Goal: Use online tool/utility: Utilize a website feature to perform a specific function

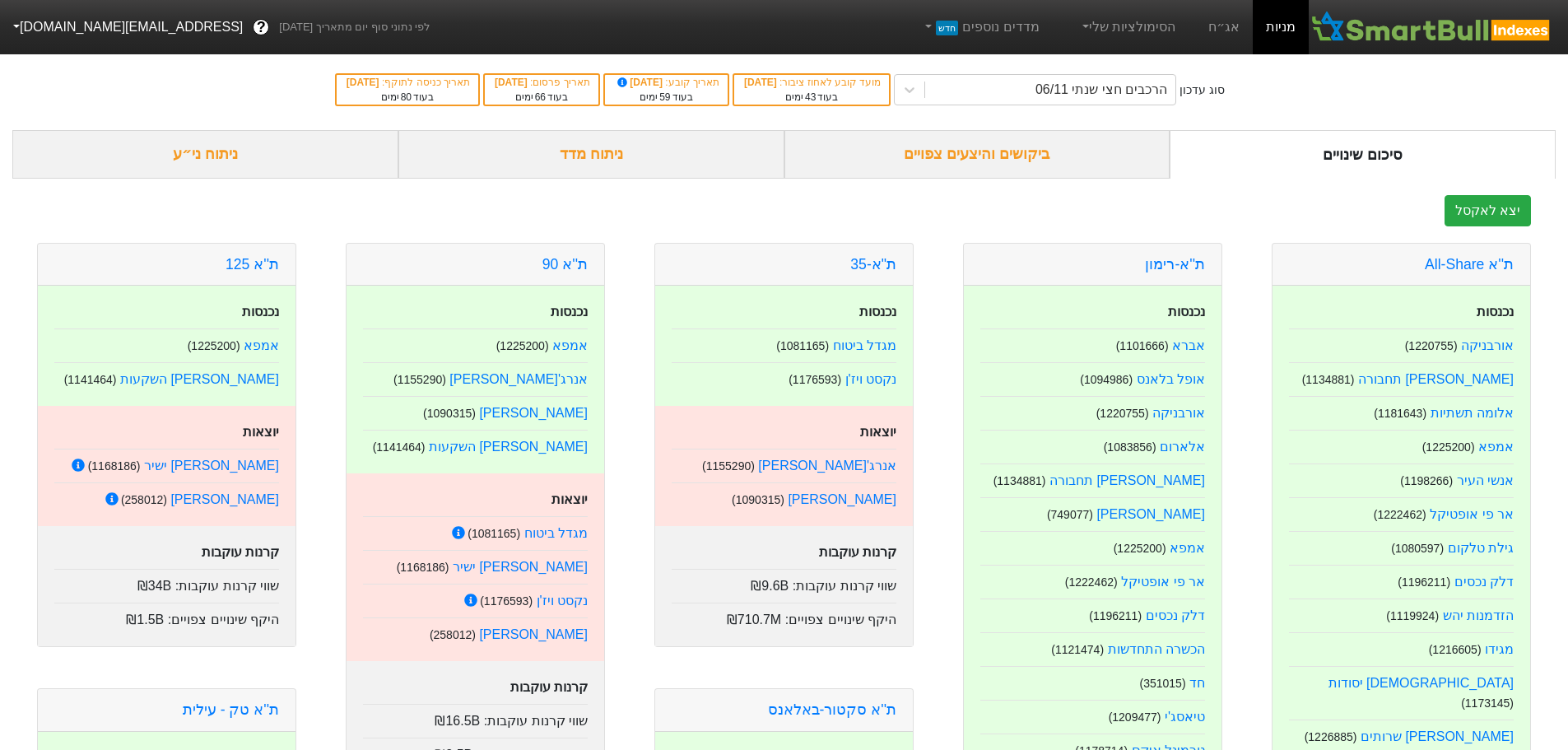
click at [199, 151] on div "ניתוח ני״ע" at bounding box center [205, 154] width 386 height 48
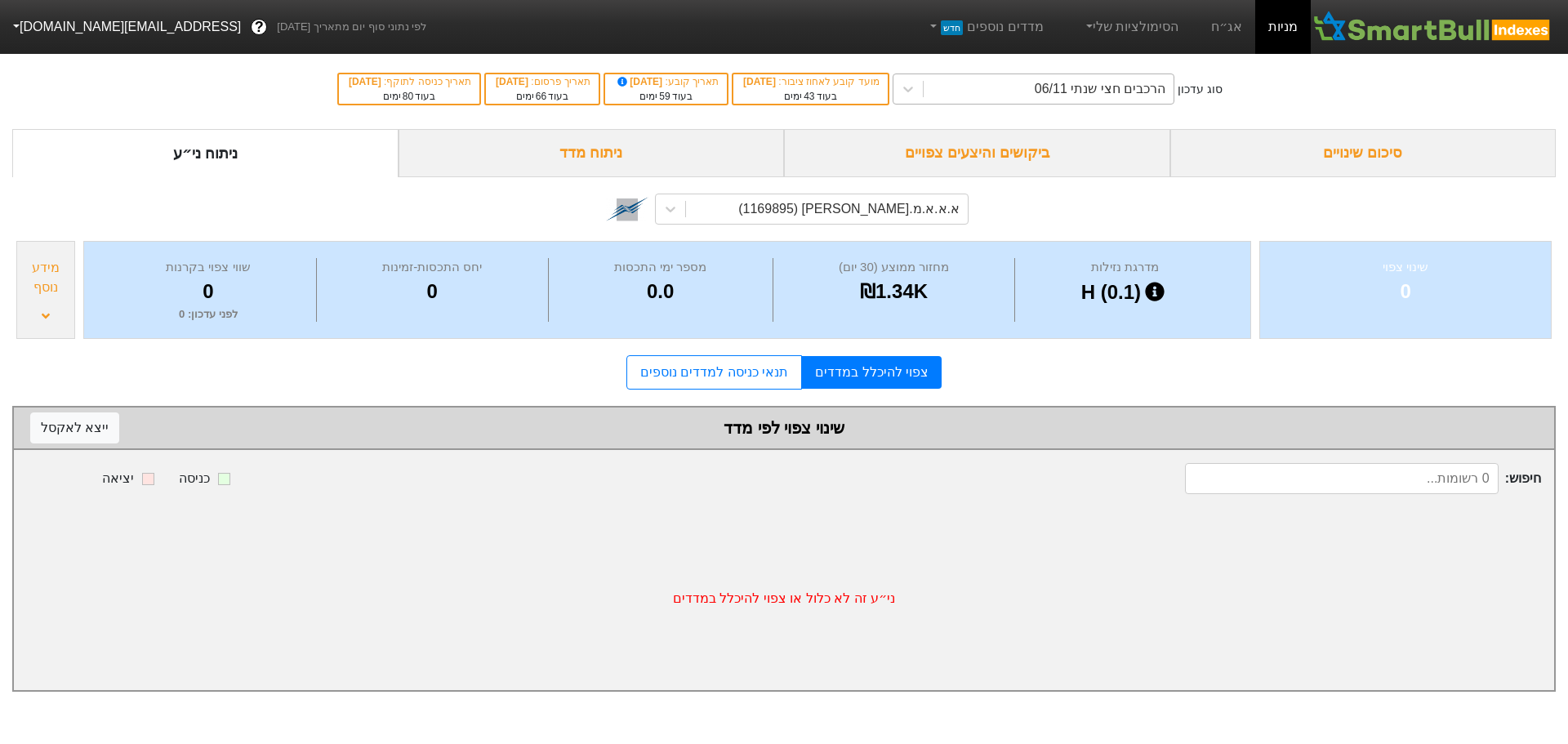
click at [1155, 86] on div "הרכבים חצי שנתי 06/11" at bounding box center [1100, 89] width 131 height 20
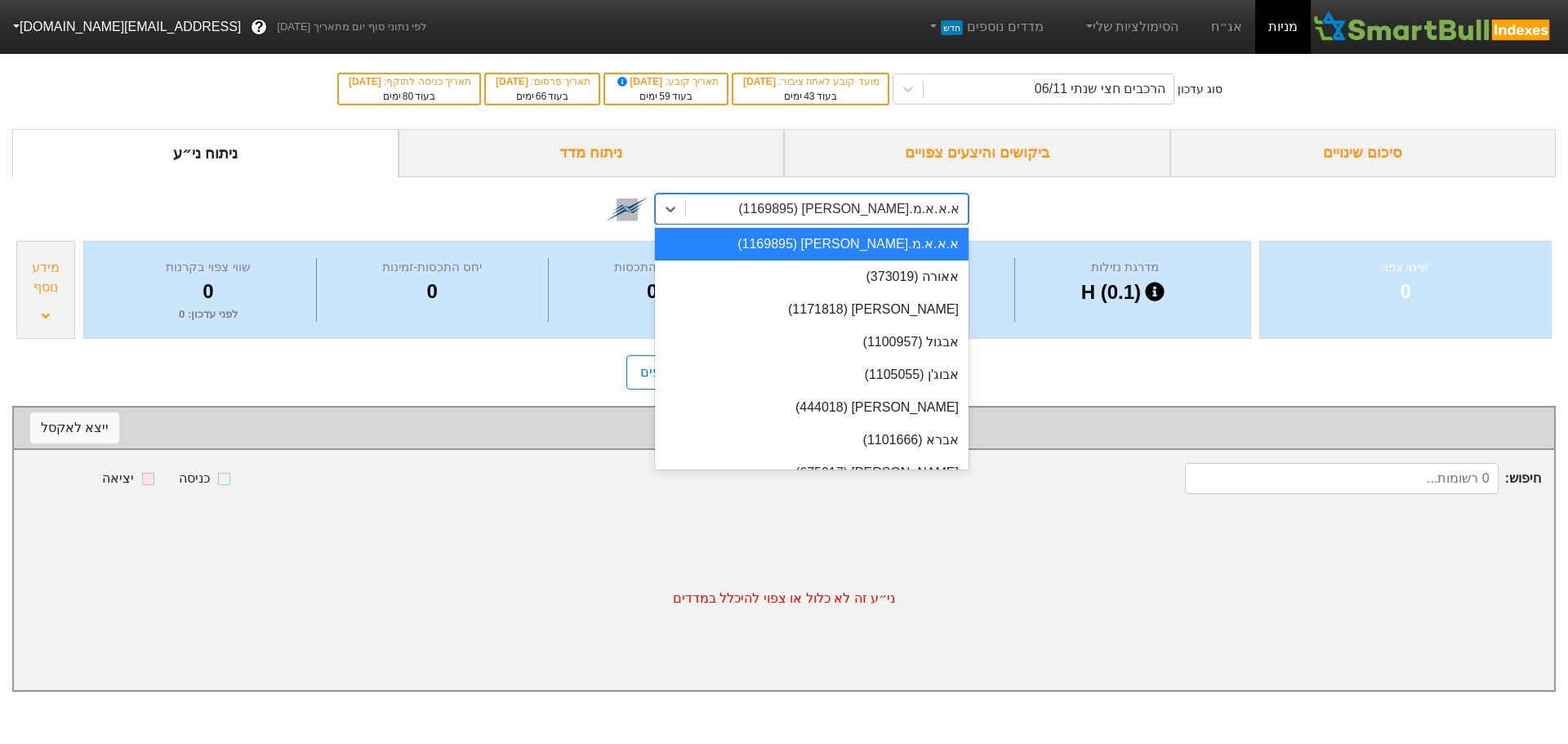
click at [884, 212] on div "א.א.א.מ.[PERSON_NAME] (1169895)" at bounding box center [848, 209] width 221 height 20
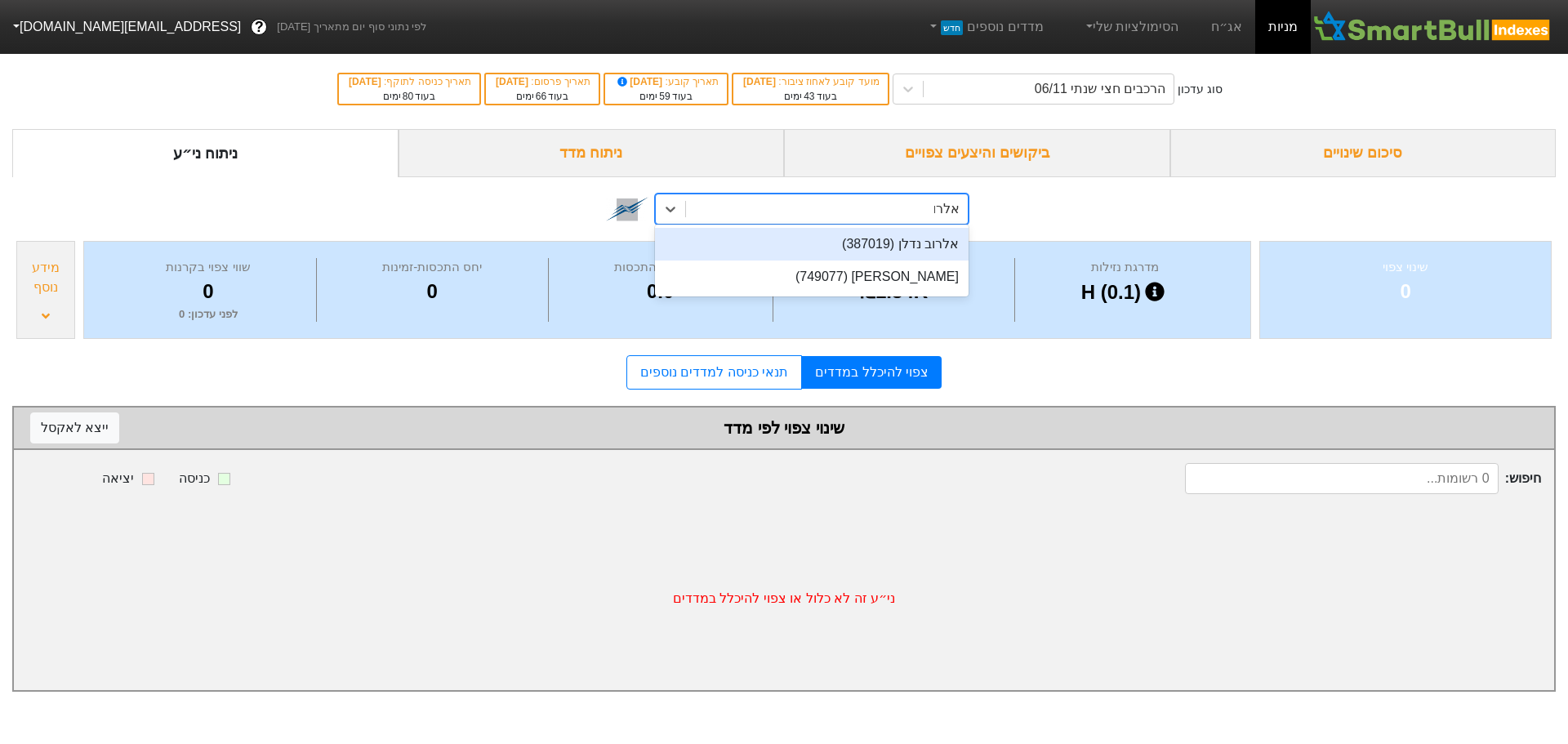
type input "אלרוב"
click at [911, 240] on div "אלרוב נדלן (387019)" at bounding box center [812, 244] width 314 height 33
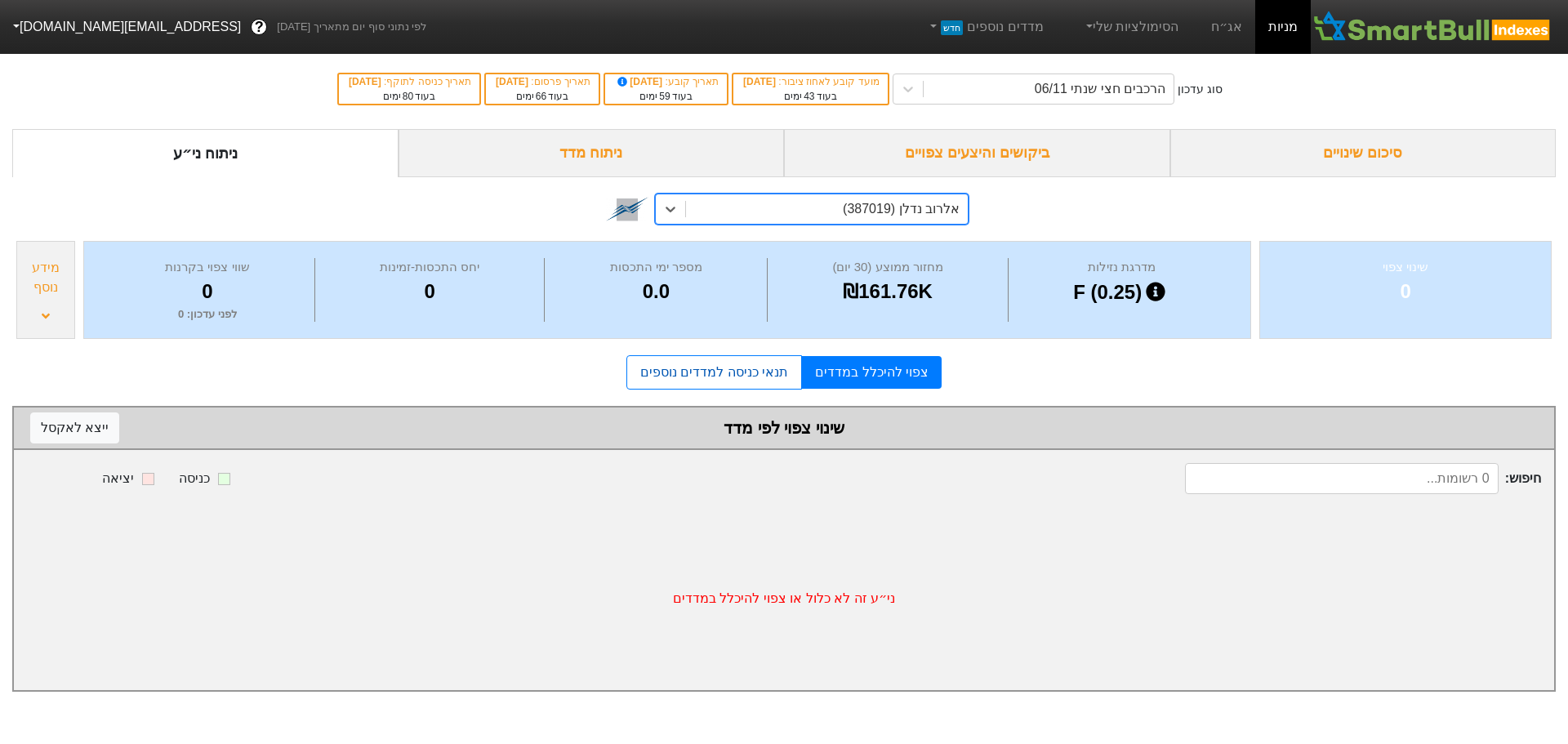
click at [722, 380] on link "תנאי כניסה למדדים נוספים" at bounding box center [713, 372] width 175 height 35
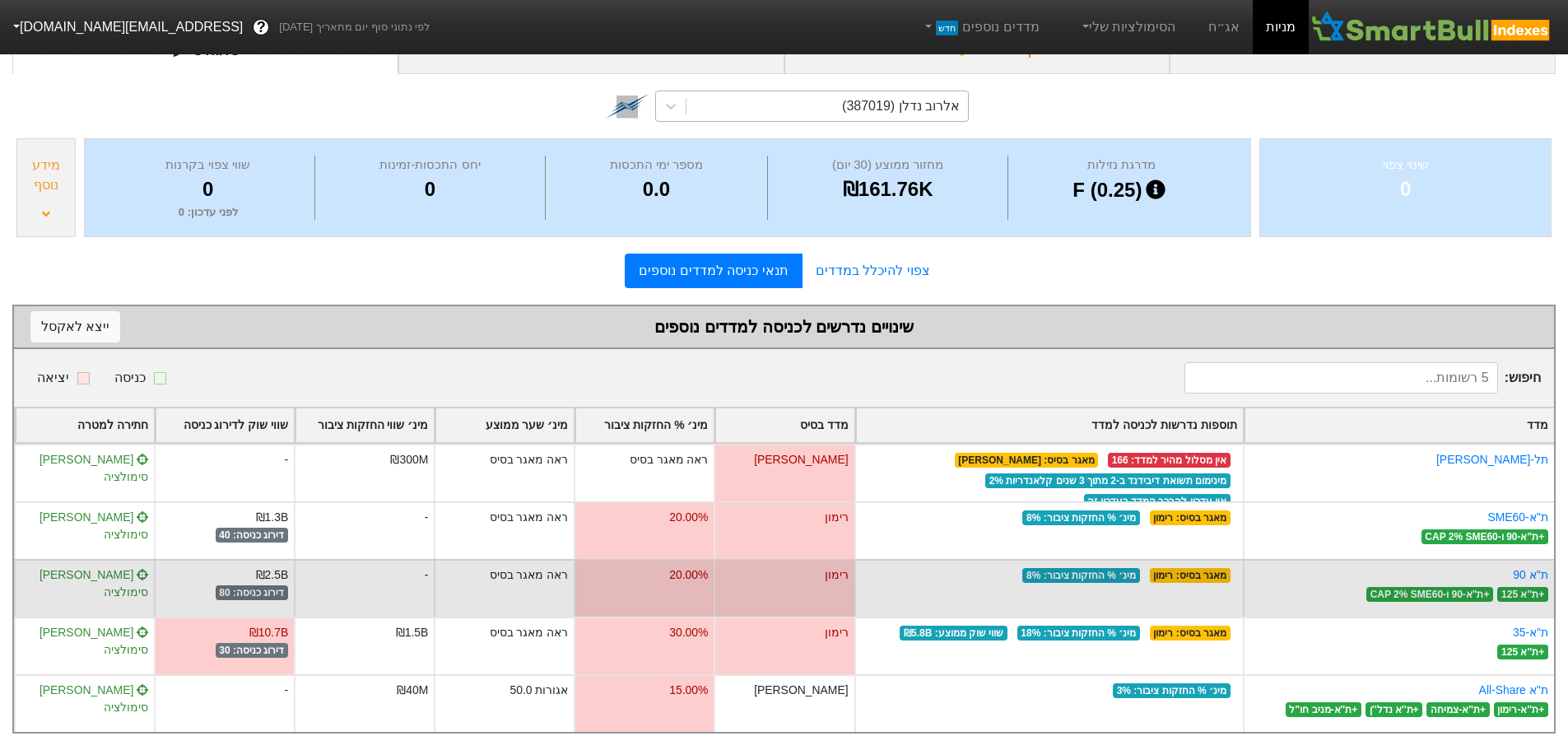
scroll to position [116, 0]
click at [118, 568] on span "[PERSON_NAME] סימולציה" at bounding box center [93, 583] width 108 height 30
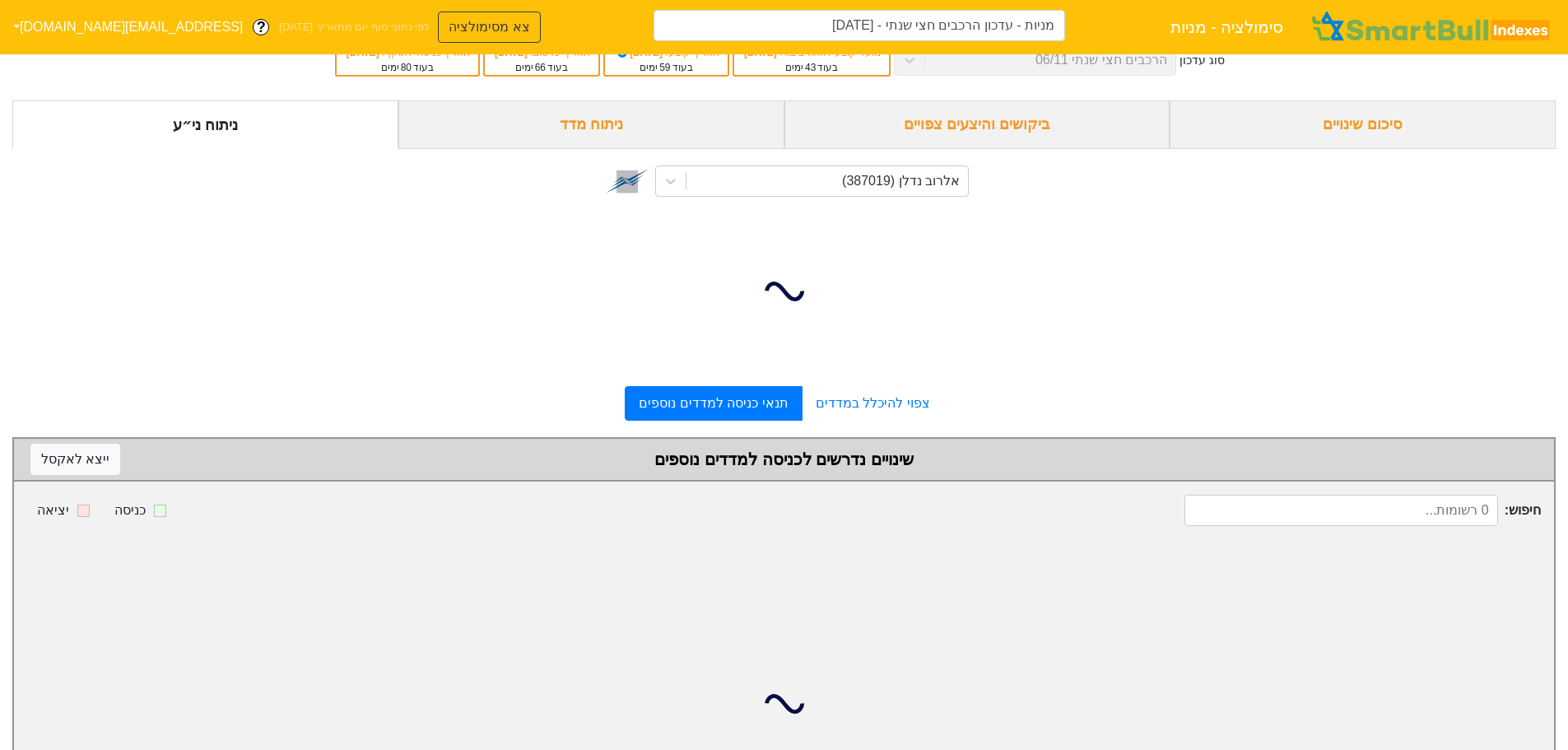
type input "מניות - עדכון הרכבים חצי שנתי - [DATE] (אלרוב נדלן)"
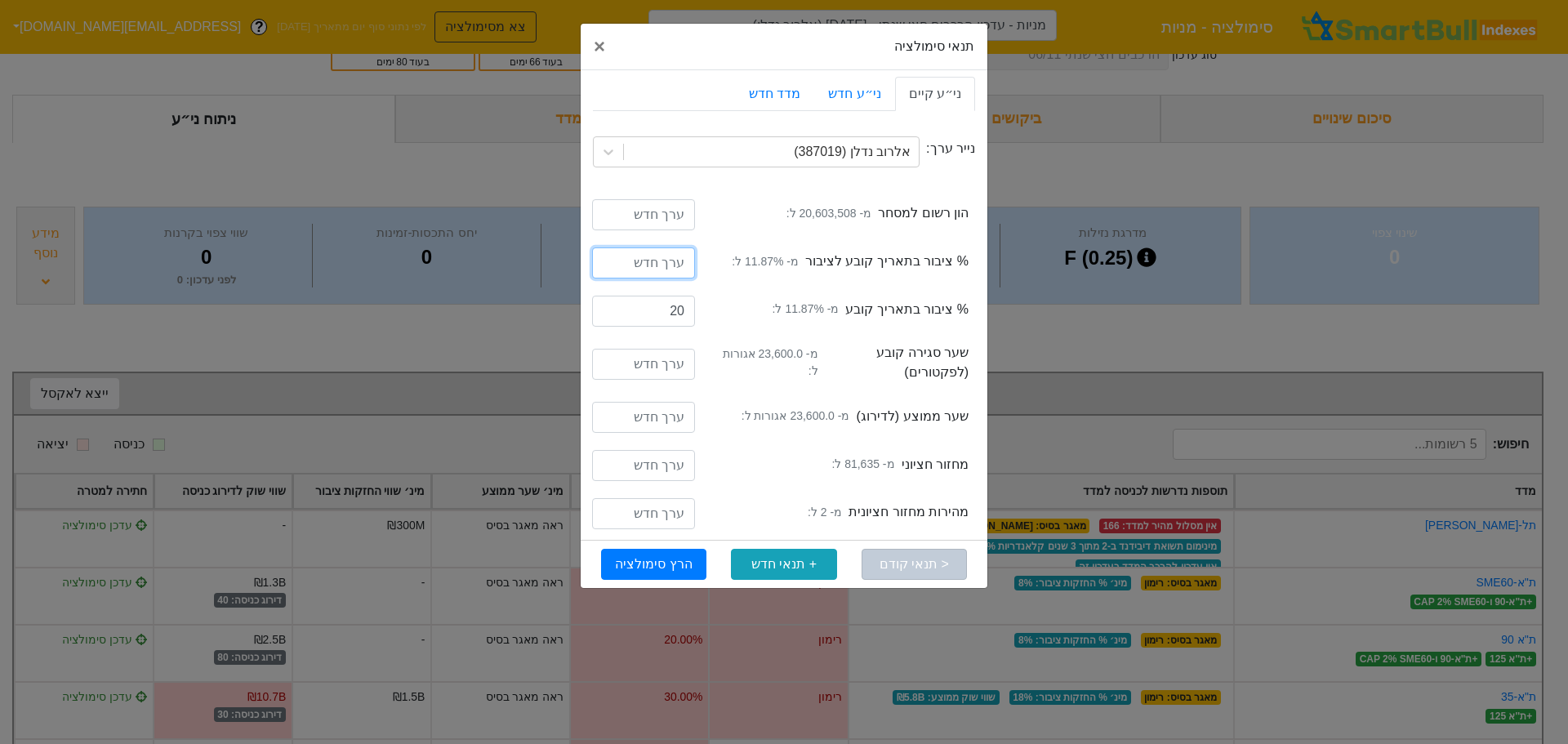
click at [655, 264] on input "number" at bounding box center [644, 262] width 103 height 31
type input "20"
click at [673, 216] on input "number" at bounding box center [644, 214] width 103 height 31
click at [674, 215] on input "22" at bounding box center [644, 214] width 103 height 31
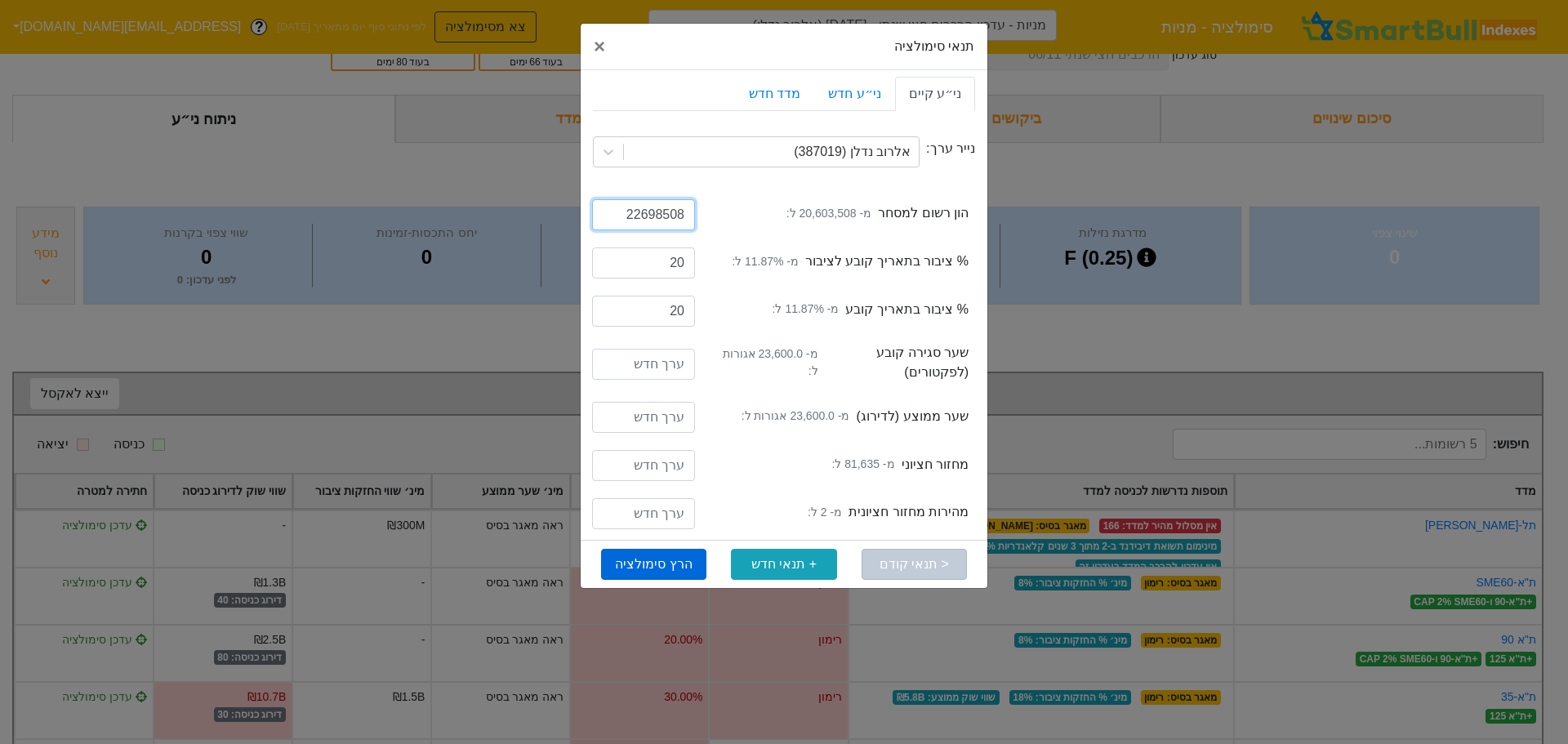
type input "22698508"
click at [669, 558] on button "הרץ סימולציה" at bounding box center [654, 564] width 105 height 31
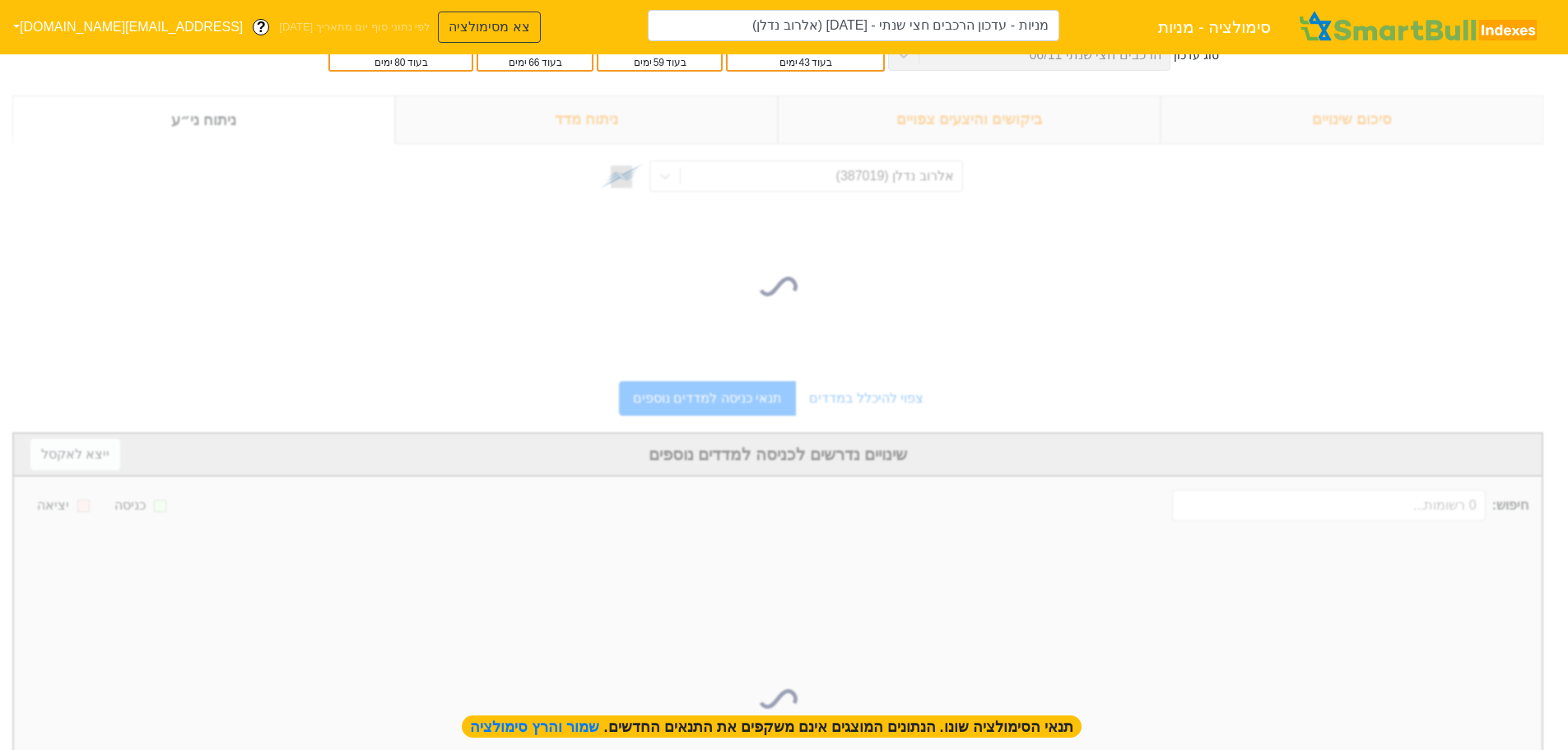
type input "מניות - עדכון הרכבים חצי שנתי - [DATE] (אלרוב נדלן)"
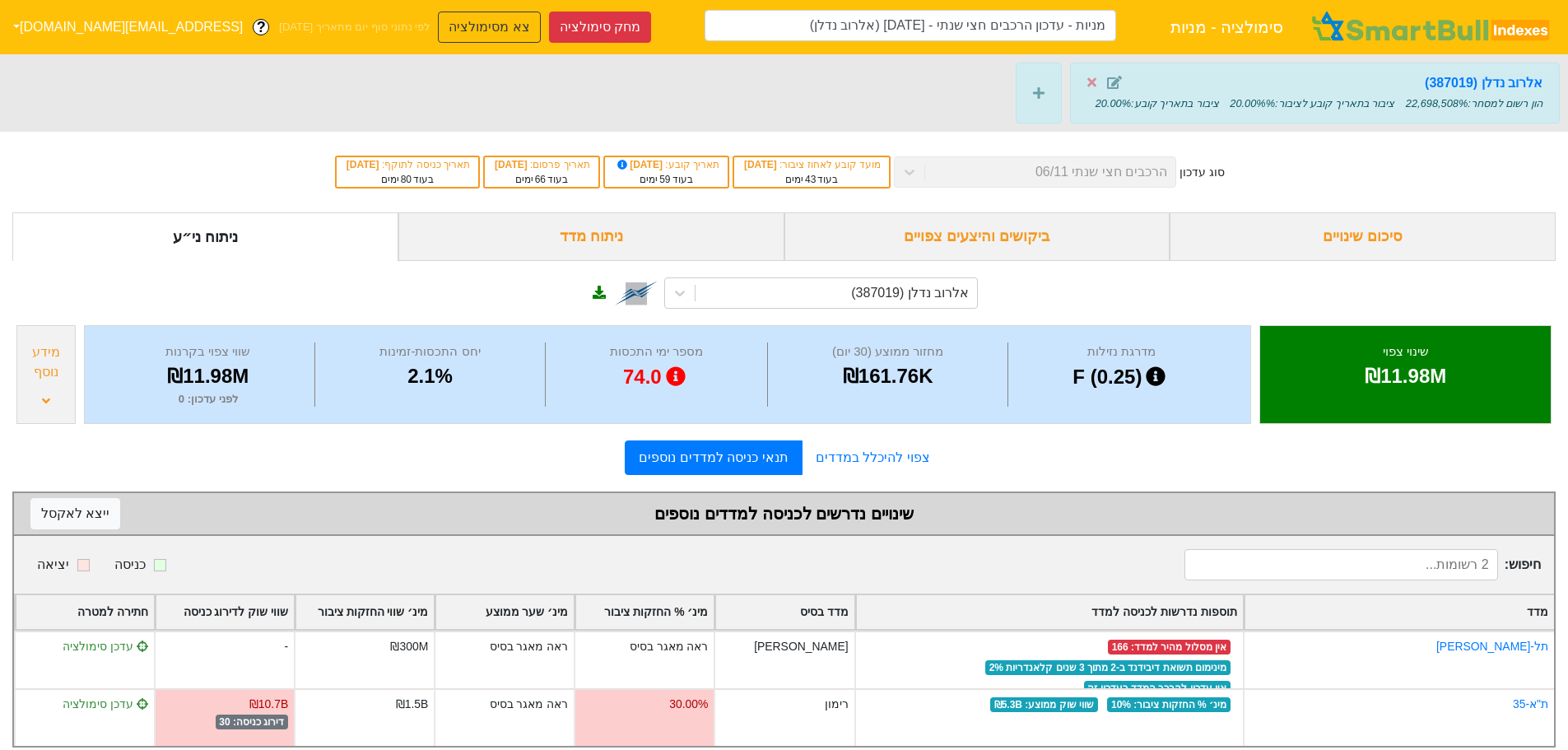
click at [56, 369] on div "מידע נוסף" at bounding box center [46, 362] width 49 height 39
